Goal: Task Accomplishment & Management: Manage account settings

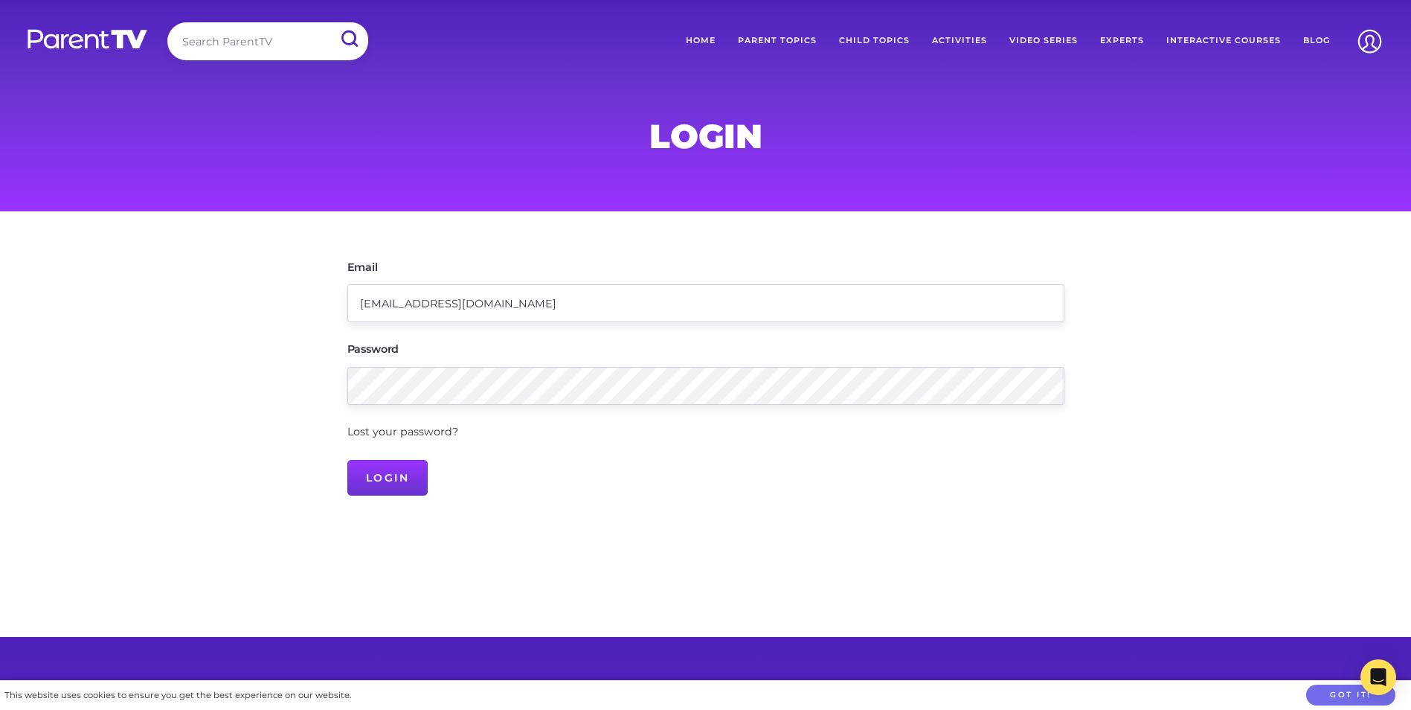
type input "[EMAIL_ADDRESS][DOMAIN_NAME]"
click at [390, 483] on input "Login" at bounding box center [387, 478] width 81 height 36
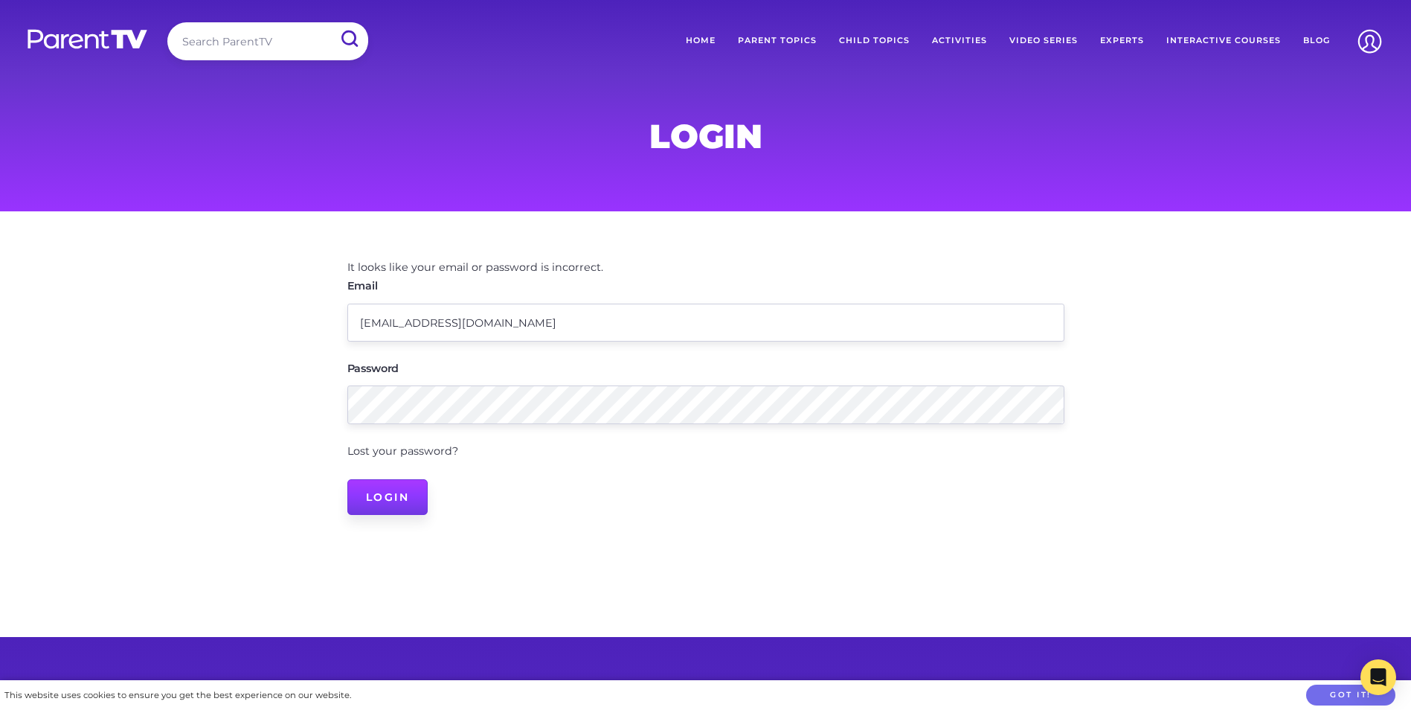
click at [369, 495] on input "Login" at bounding box center [387, 497] width 81 height 36
click at [393, 495] on input "Login" at bounding box center [387, 497] width 81 height 36
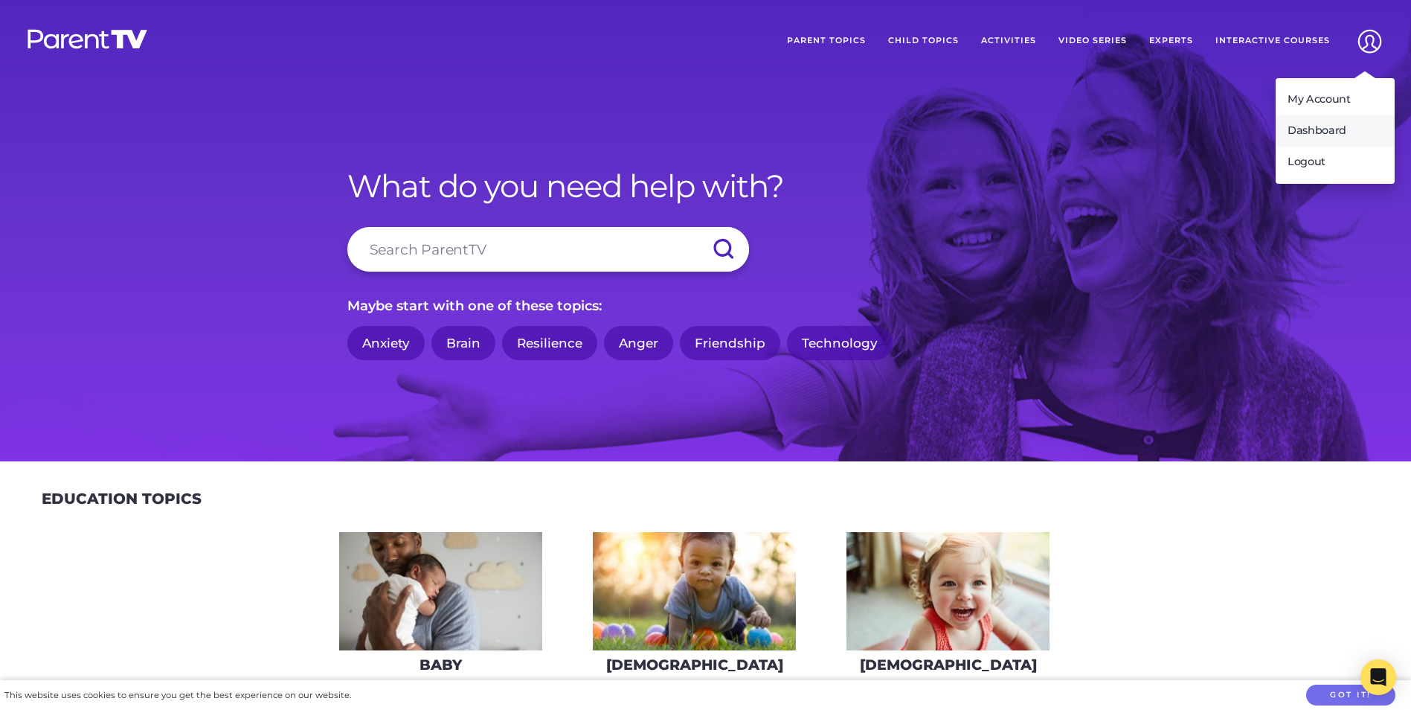
click at [1322, 129] on link "Dashboard" at bounding box center [1335, 130] width 119 height 31
